Goal: Task Accomplishment & Management: Manage account settings

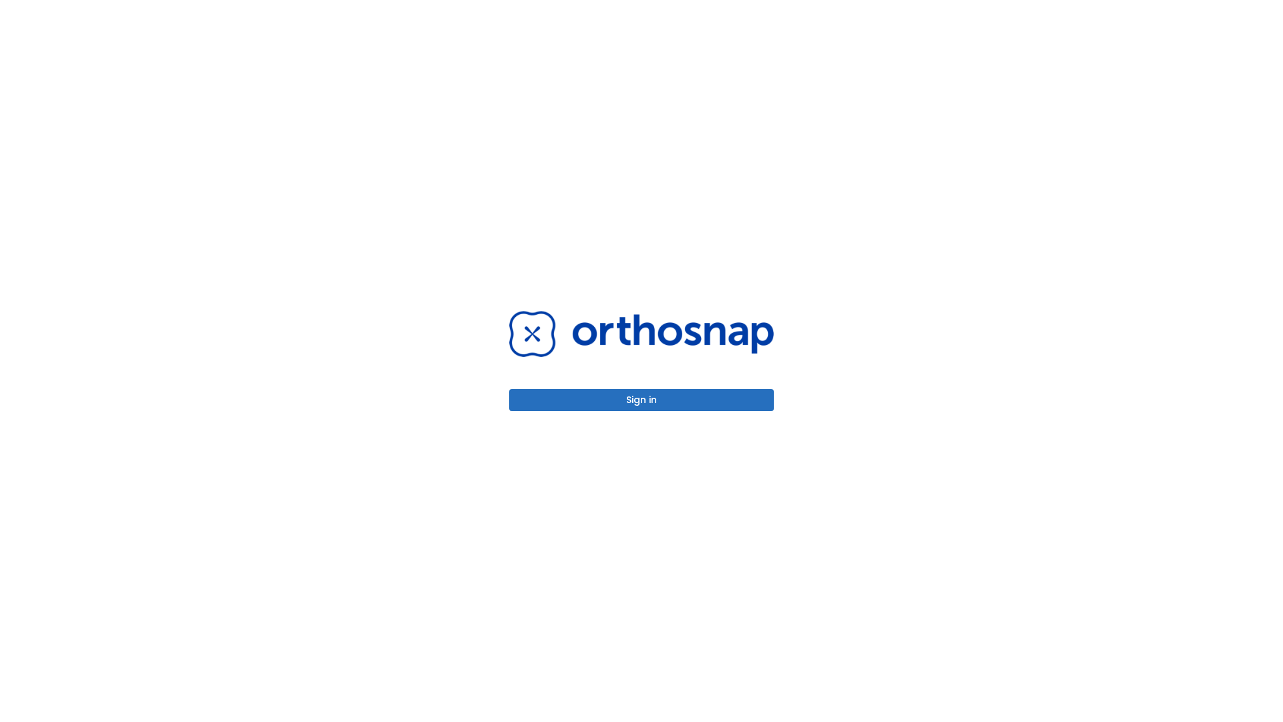
click at [641, 400] on button "Sign in" at bounding box center [641, 400] width 265 height 22
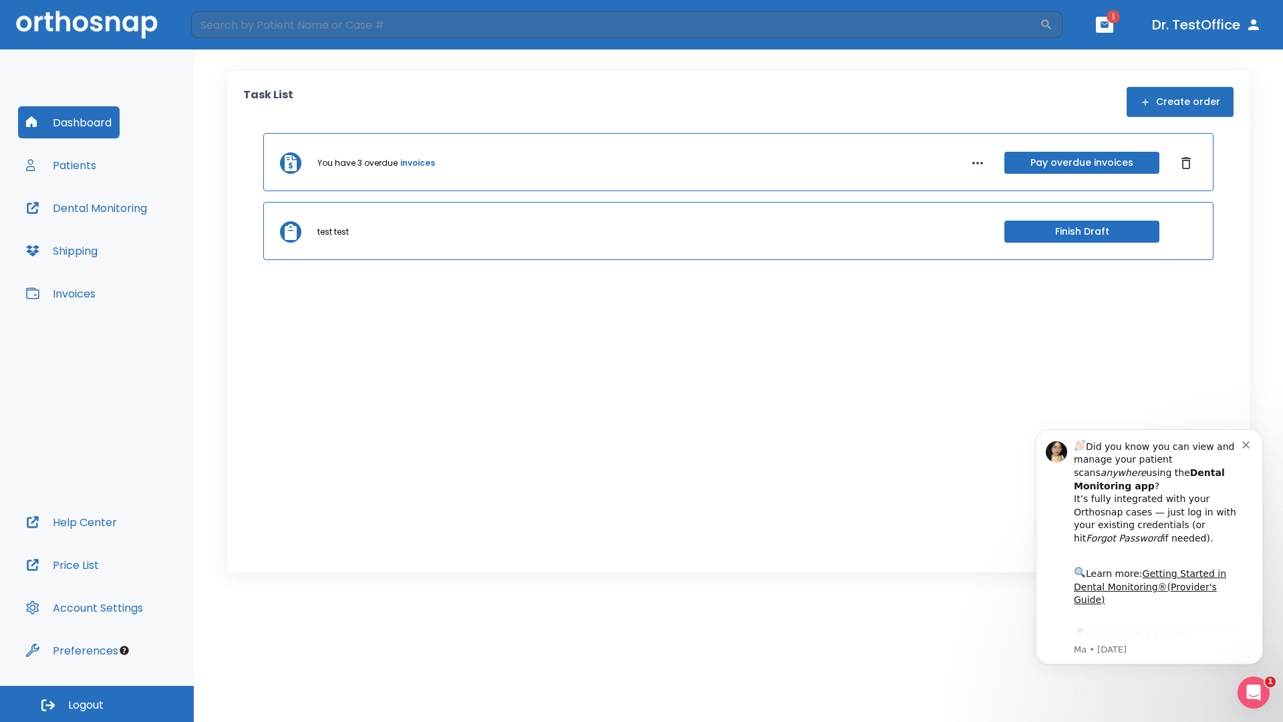
click at [97, 704] on span "Logout" at bounding box center [85, 705] width 35 height 15
